Goal: Navigation & Orientation: Find specific page/section

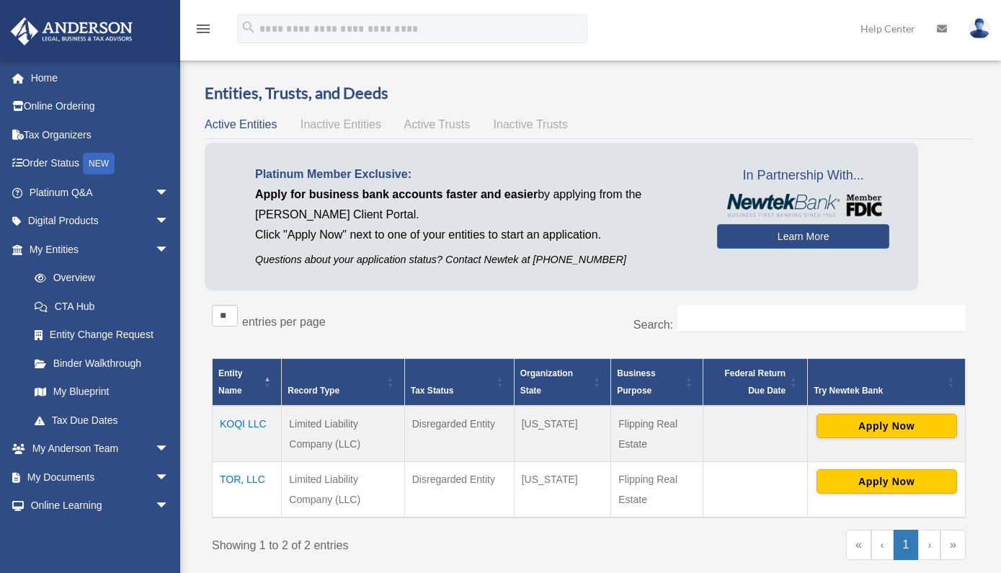
scroll to position [12, 0]
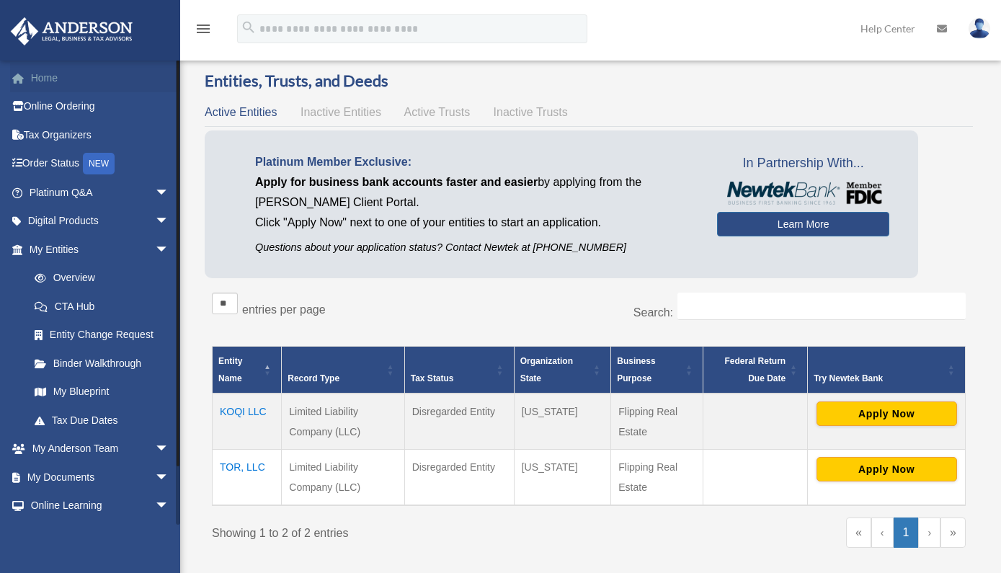
click at [48, 77] on link "Home" at bounding box center [100, 77] width 181 height 29
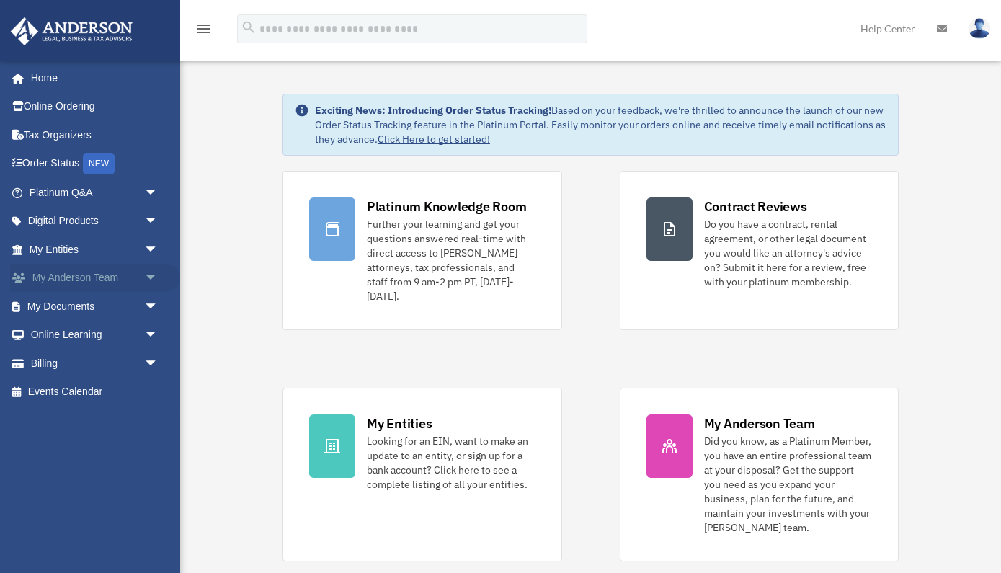
click at [152, 275] on span "arrow_drop_down" at bounding box center [158, 279] width 29 height 30
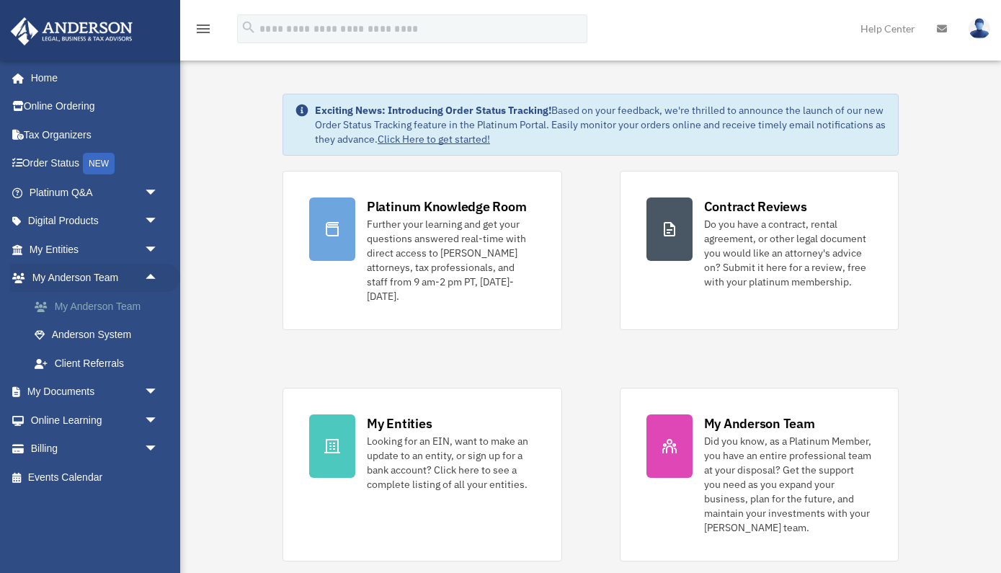
click at [94, 308] on link "My Anderson Team" at bounding box center [100, 306] width 160 height 29
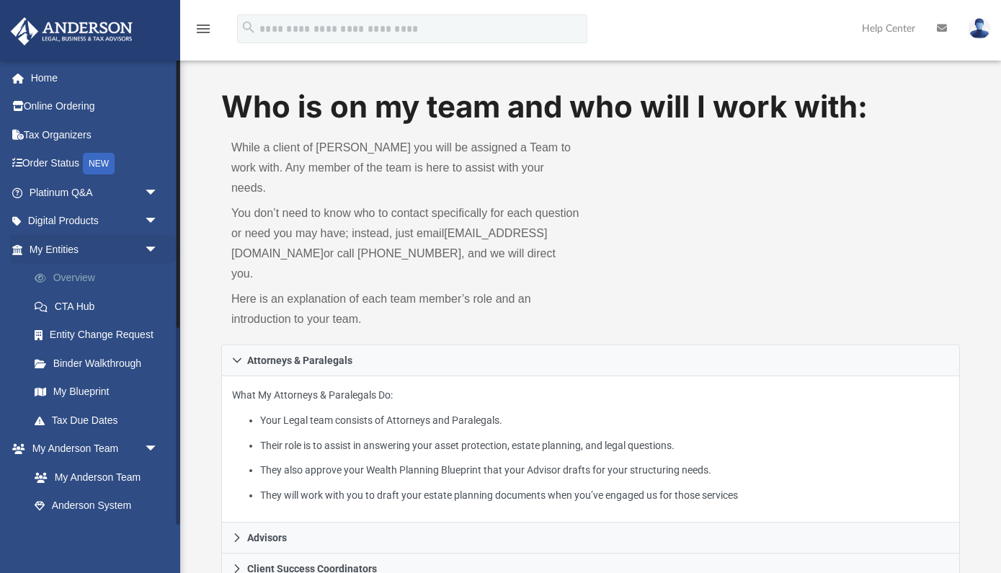
click at [76, 275] on link "Overview" at bounding box center [100, 278] width 160 height 29
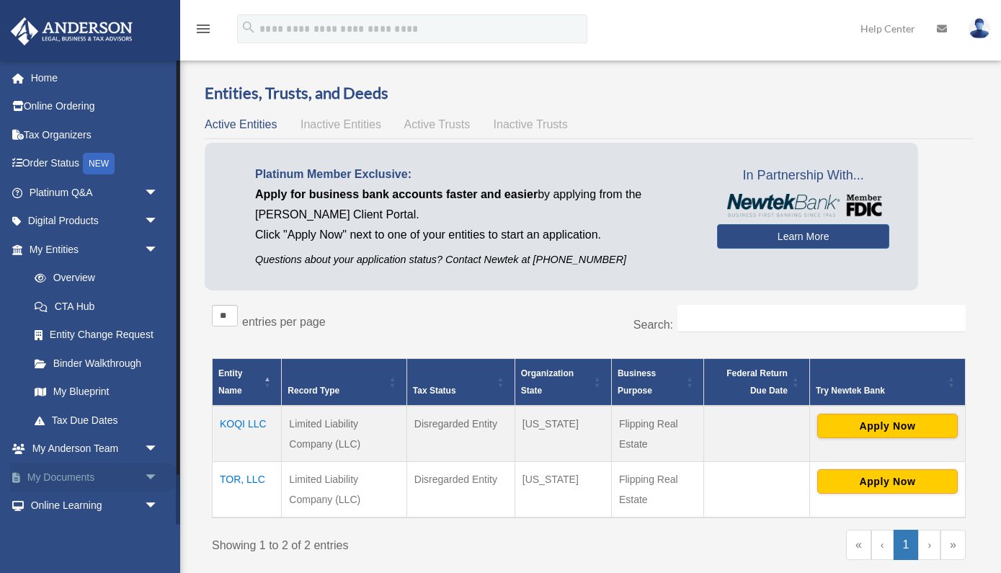
click at [156, 477] on span "arrow_drop_down" at bounding box center [158, 478] width 29 height 30
click at [151, 247] on span "arrow_drop_down" at bounding box center [158, 250] width 29 height 30
click at [86, 391] on link "Forms Library" at bounding box center [100, 392] width 160 height 29
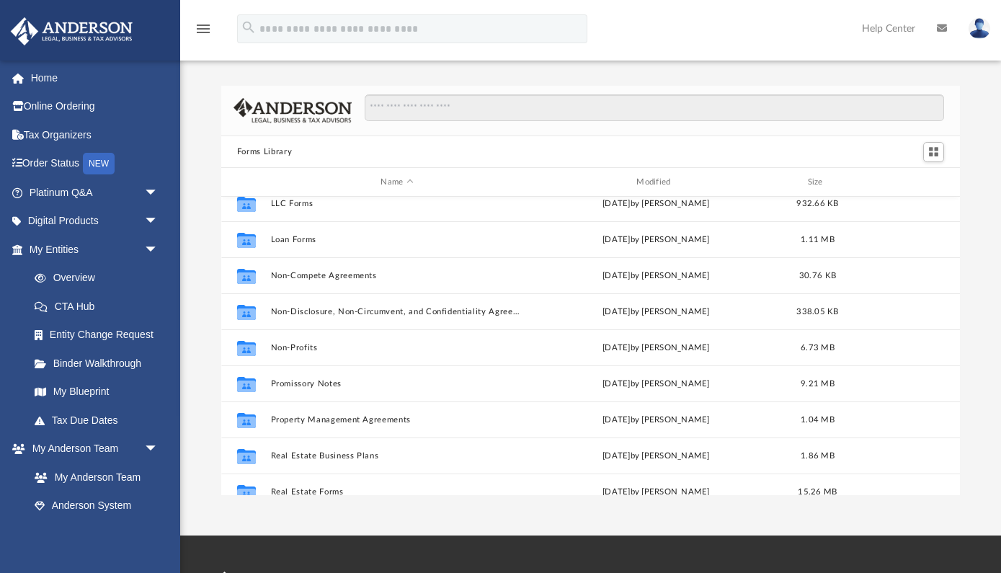
scroll to position [782, 0]
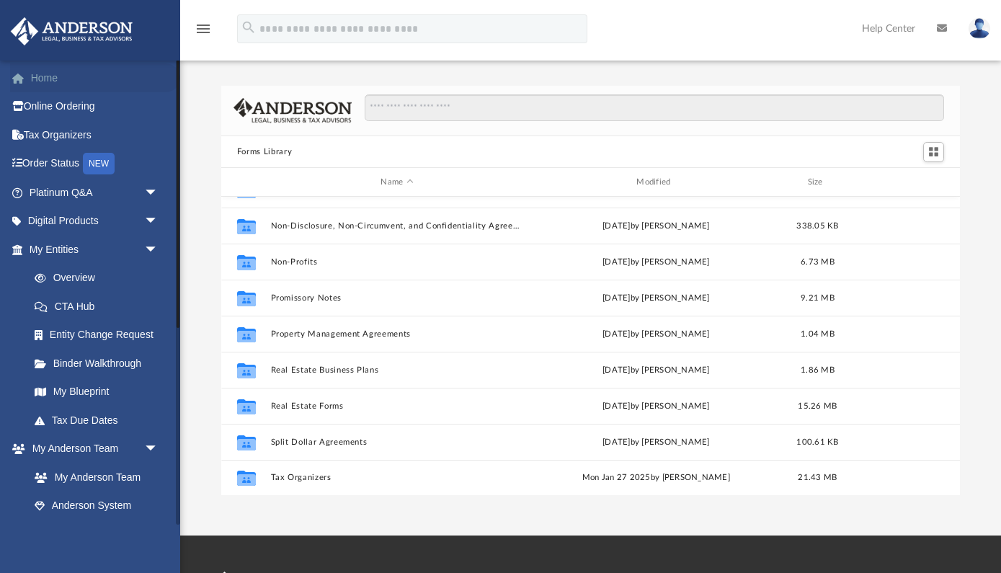
click at [46, 79] on link "Home" at bounding box center [95, 77] width 170 height 29
